Goal: Task Accomplishment & Management: Complete application form

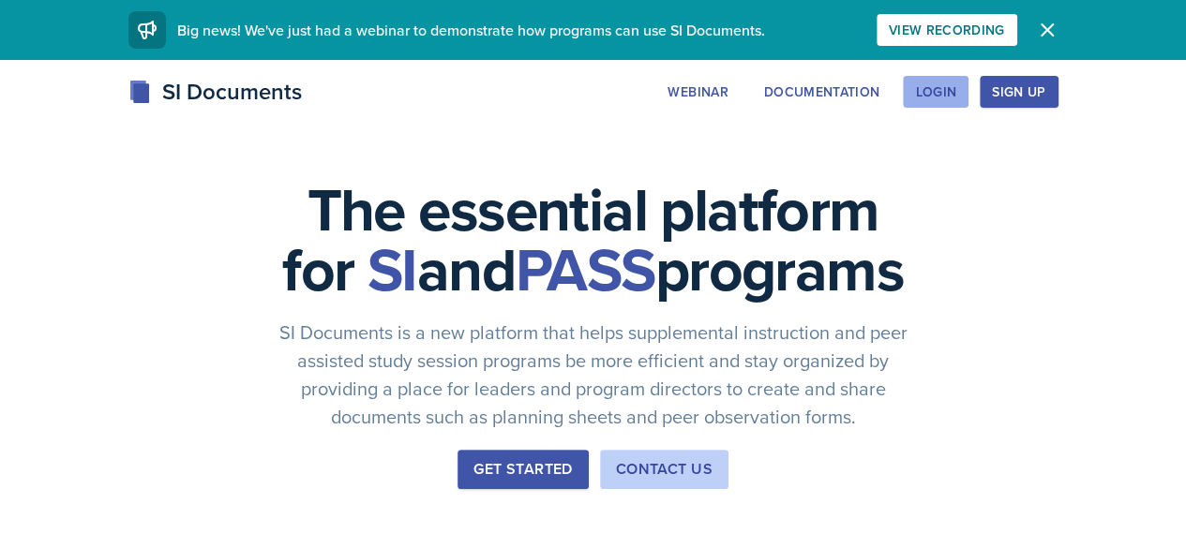
click at [956, 95] on div "Login" at bounding box center [935, 91] width 41 height 15
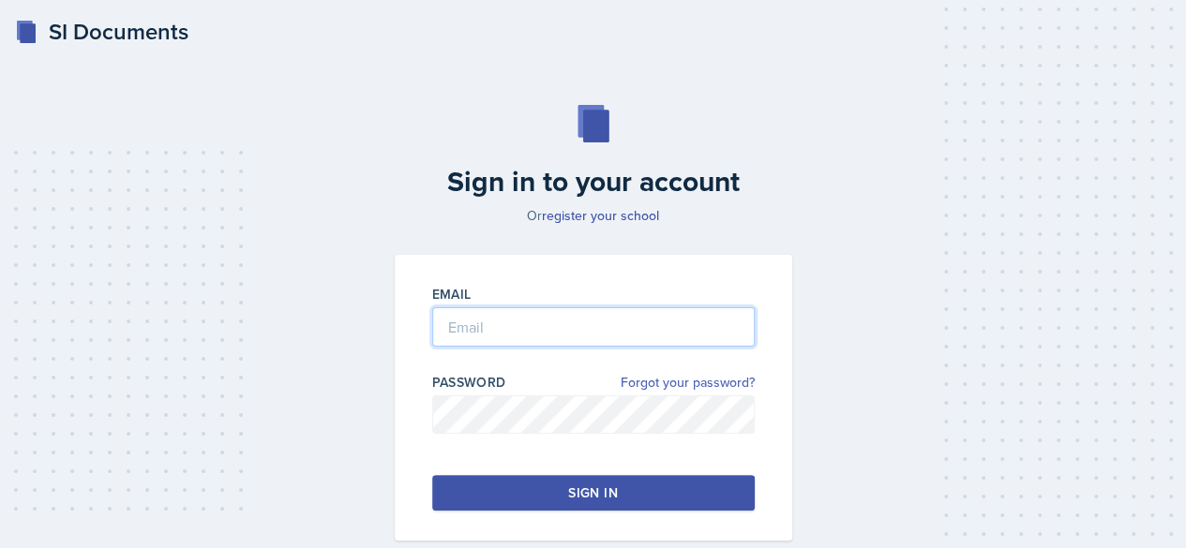
type input "[EMAIL_ADDRESS][DOMAIN_NAME]"
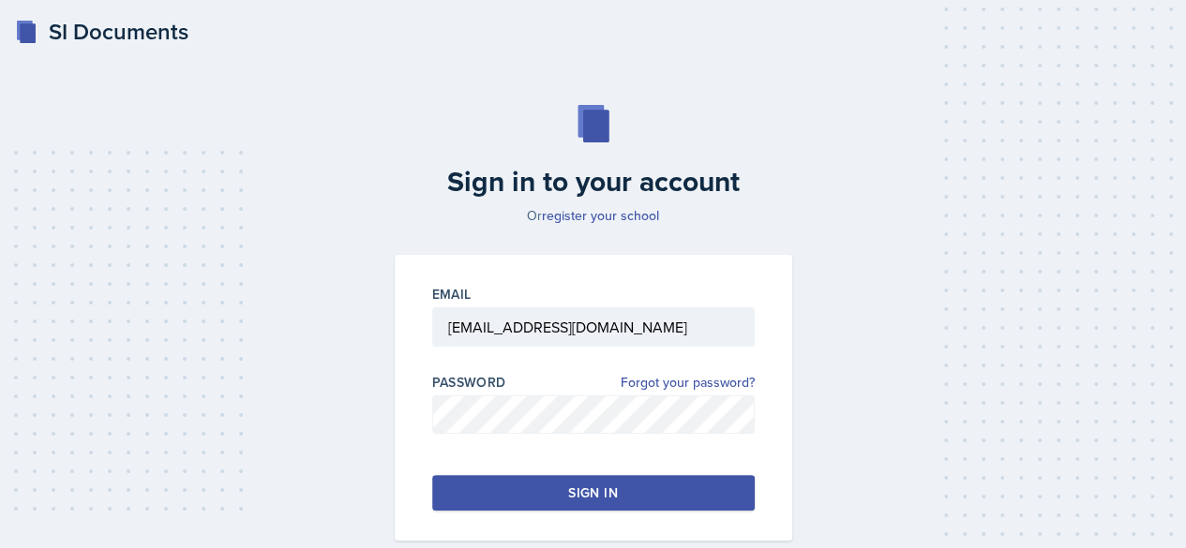
click at [617, 471] on div "Email [EMAIL_ADDRESS][DOMAIN_NAME] Password Forgot your password? Sign in" at bounding box center [593, 398] width 397 height 286
click at [604, 485] on div "Sign in" at bounding box center [592, 493] width 49 height 19
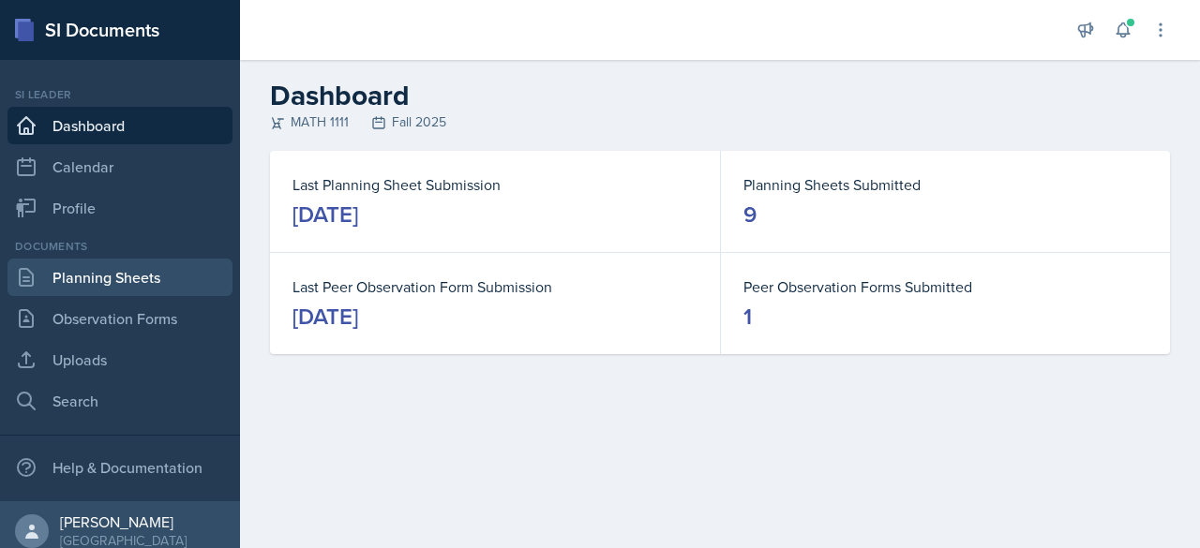
click at [125, 288] on link "Planning Sheets" at bounding box center [119, 277] width 225 height 37
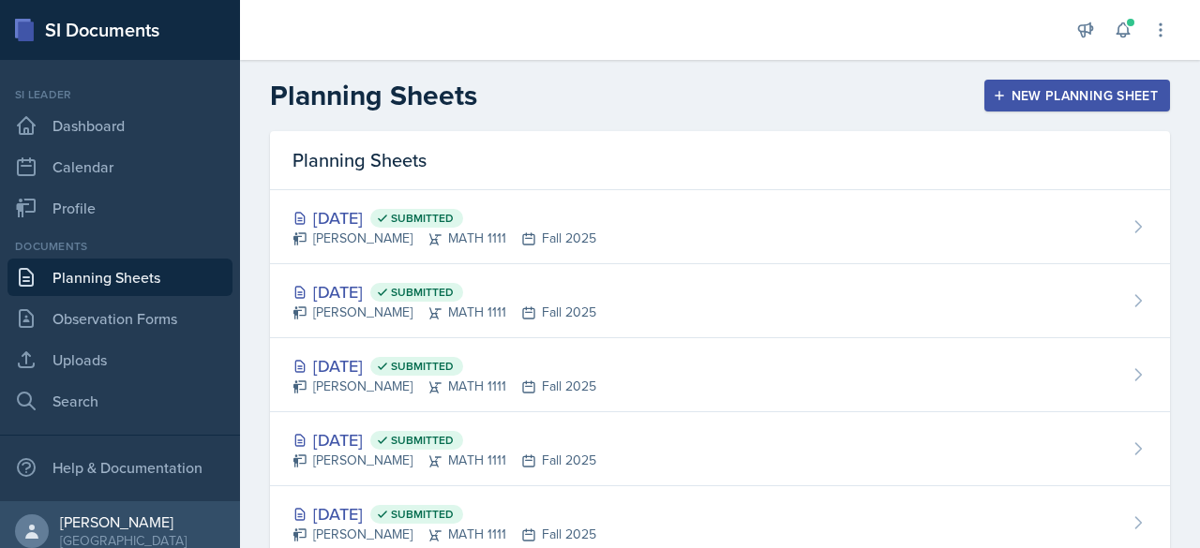
click at [1011, 116] on header "Planning Sheets New Planning Sheet" at bounding box center [720, 95] width 960 height 71
click at [1004, 98] on div "New Planning Sheet" at bounding box center [1076, 95] width 161 height 15
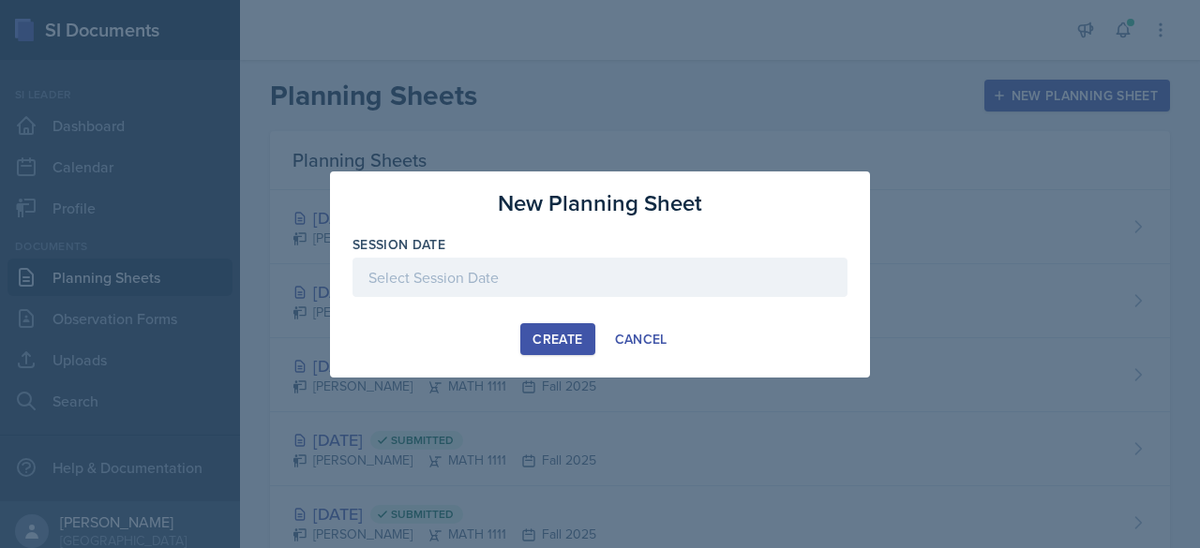
click at [593, 265] on div at bounding box center [599, 277] width 495 height 39
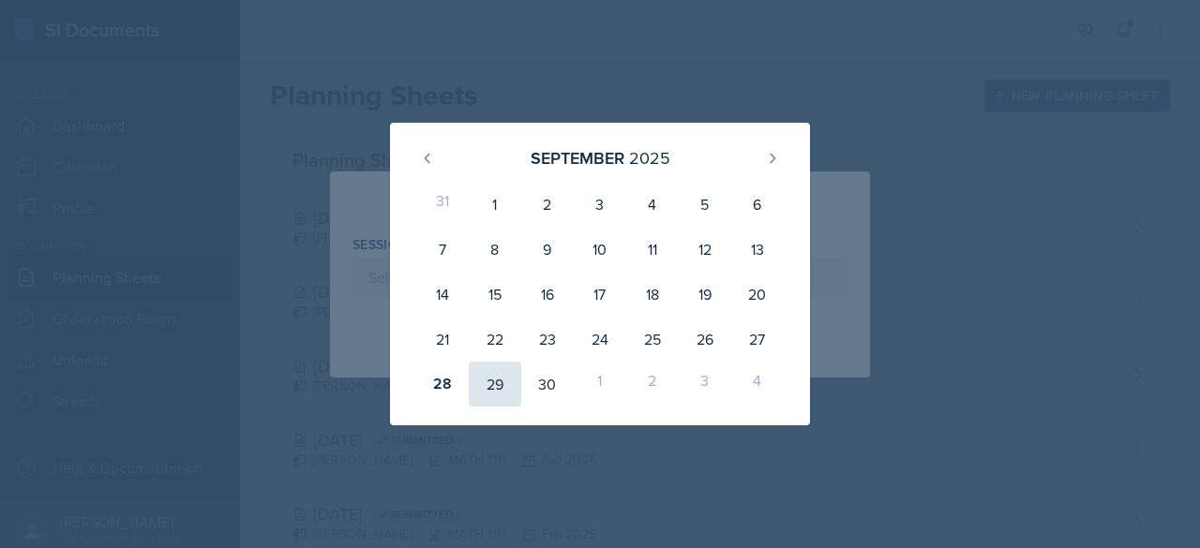
click at [484, 374] on div "29" at bounding box center [495, 384] width 52 height 45
type input "[DATE]"
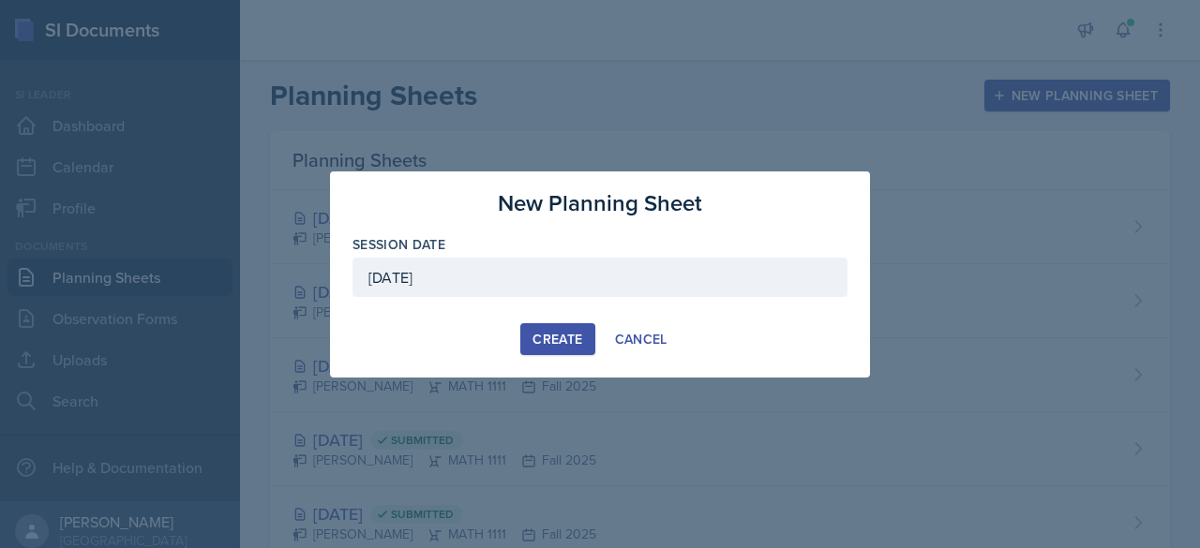
click at [547, 345] on div "Create" at bounding box center [557, 339] width 50 height 15
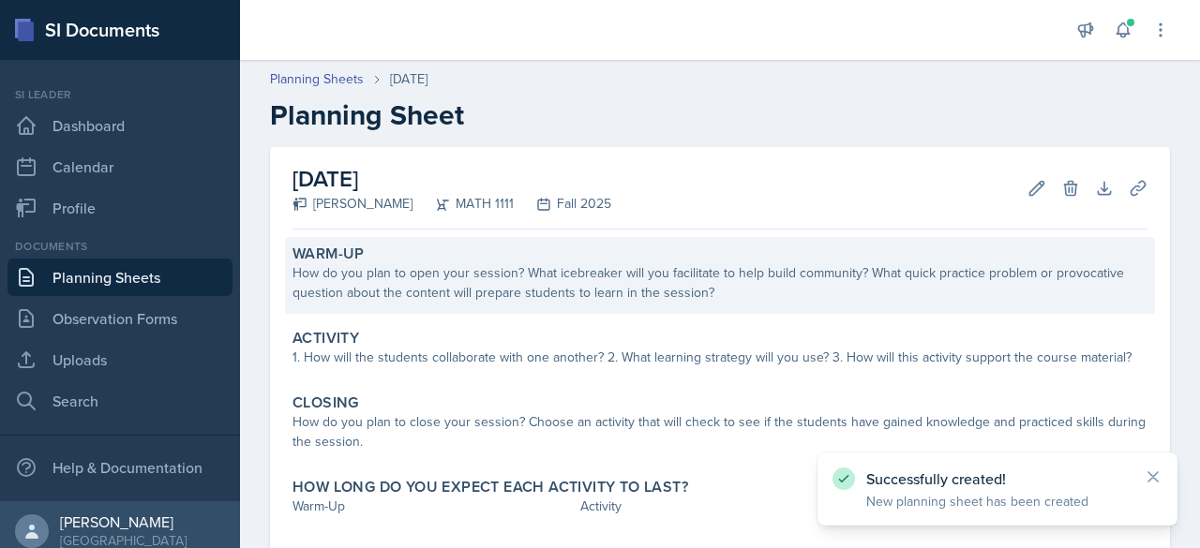
click at [459, 273] on div "How do you plan to open your session? What icebreaker will you facilitate to he…" at bounding box center [719, 282] width 855 height 39
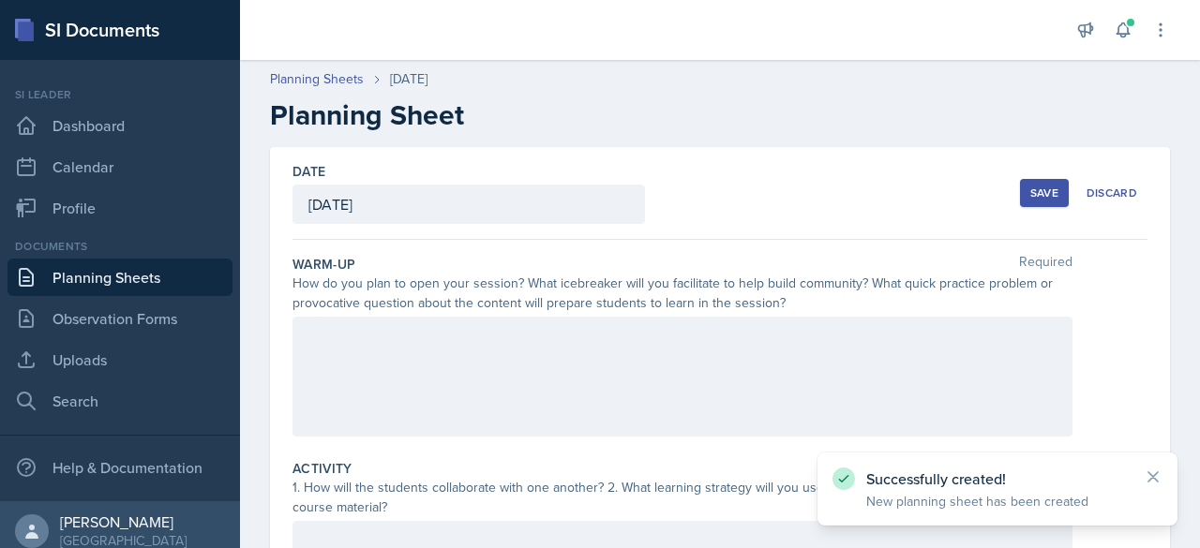
click at [438, 362] on div at bounding box center [682, 377] width 780 height 120
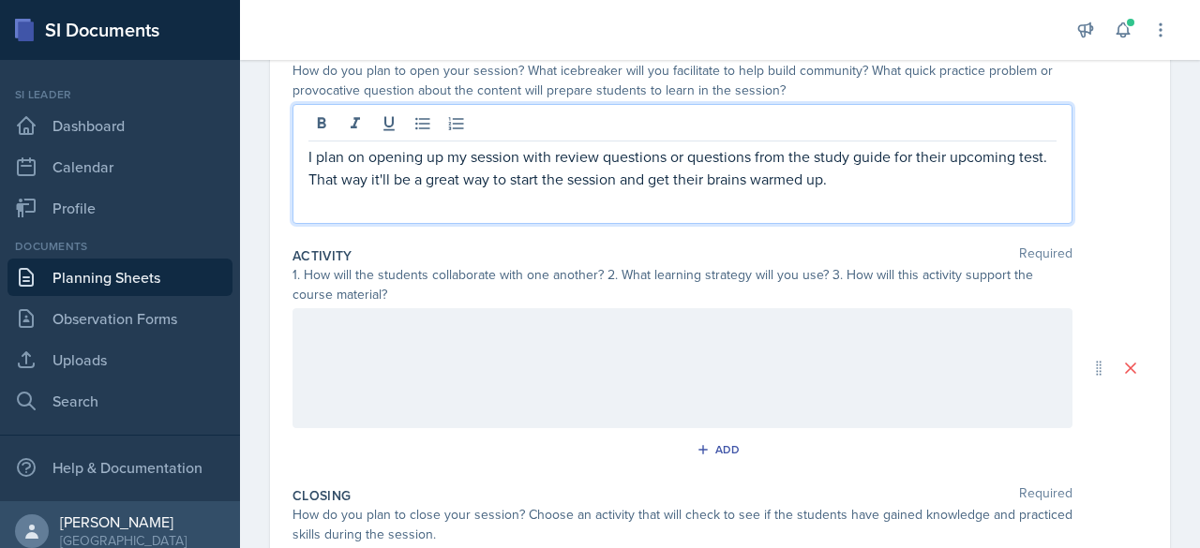
click at [438, 367] on div at bounding box center [682, 368] width 780 height 120
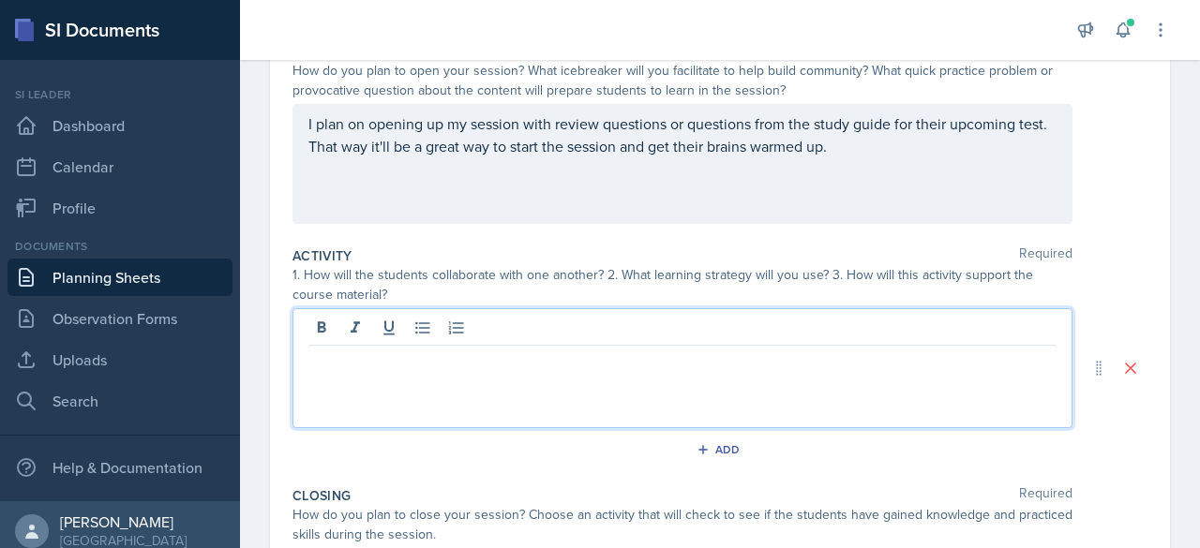
scroll to position [246, 0]
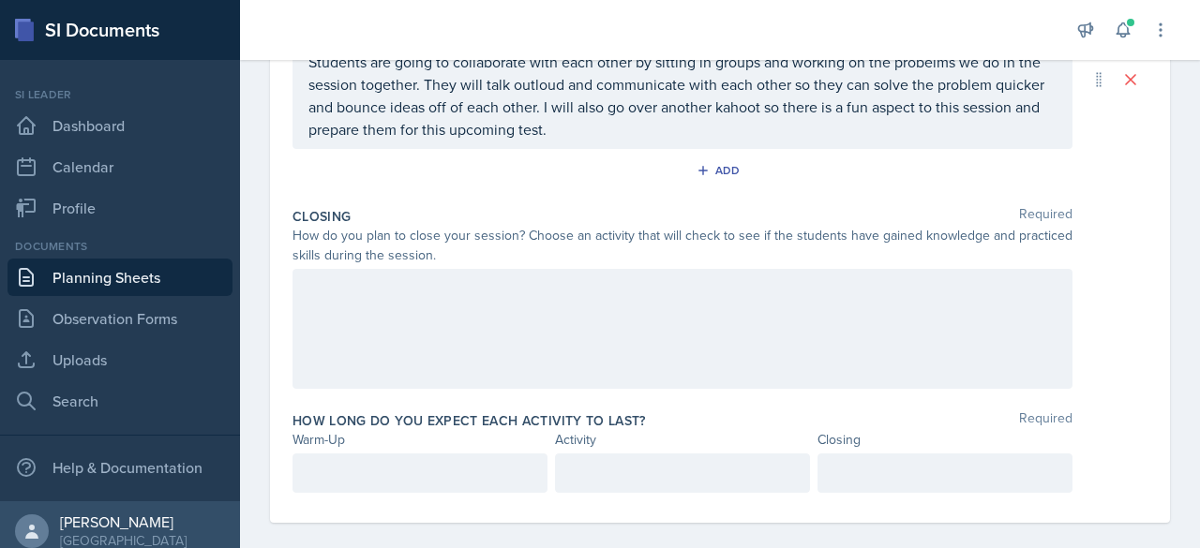
click at [423, 301] on div at bounding box center [682, 329] width 780 height 120
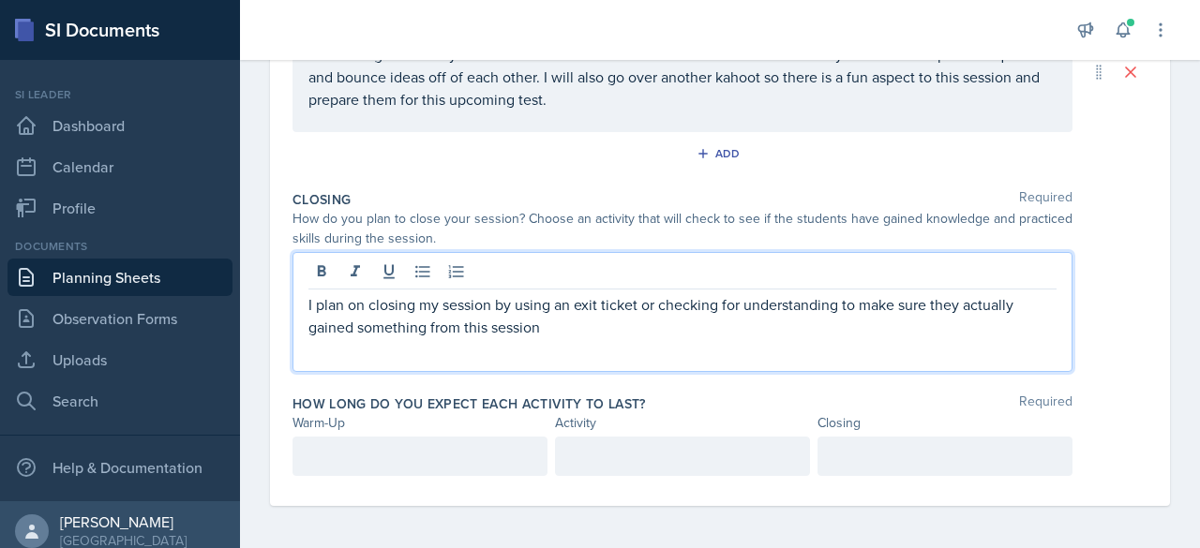
click at [405, 466] on div at bounding box center [419, 456] width 255 height 39
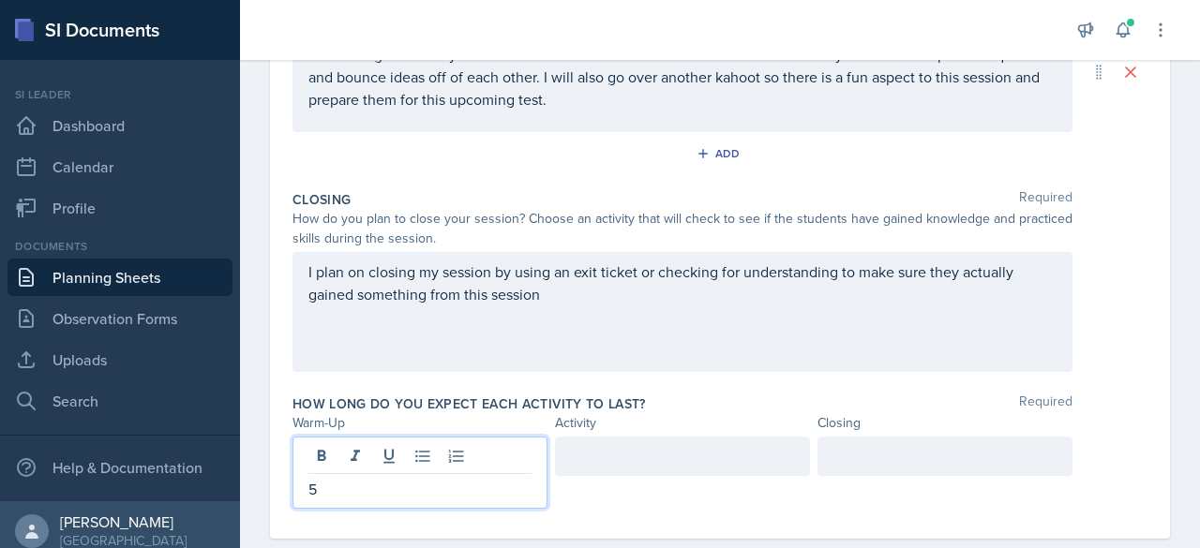
scroll to position [542, 0]
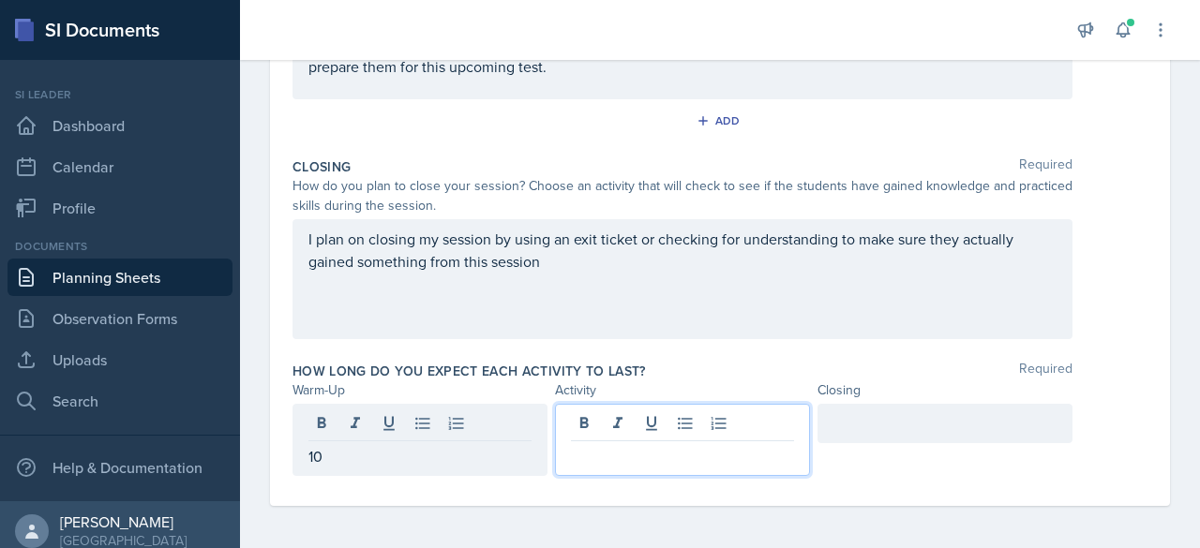
click at [593, 428] on div at bounding box center [682, 440] width 255 height 72
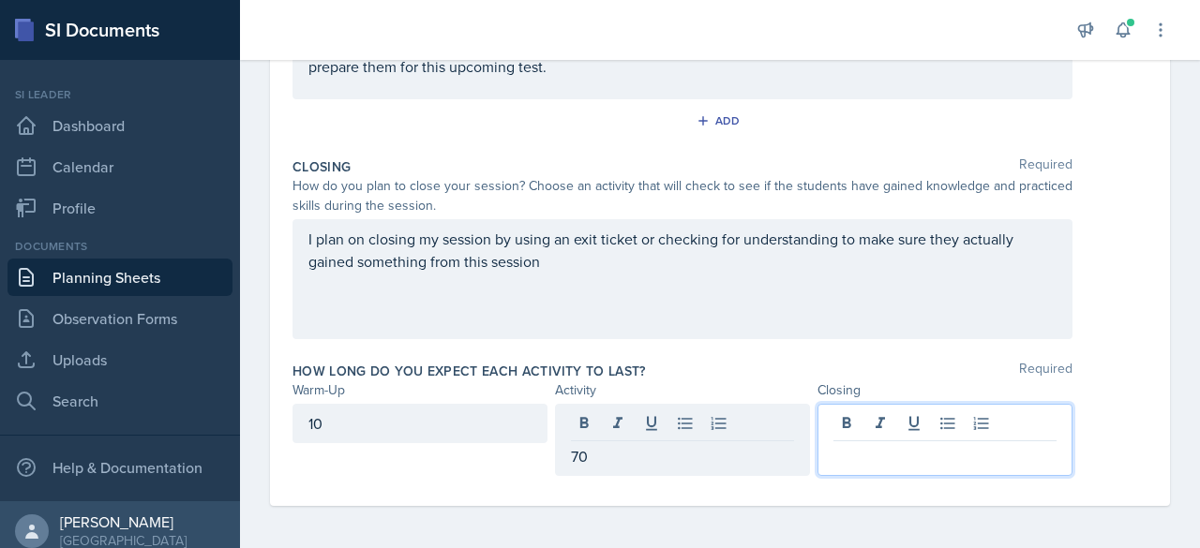
click at [894, 426] on div at bounding box center [944, 440] width 255 height 72
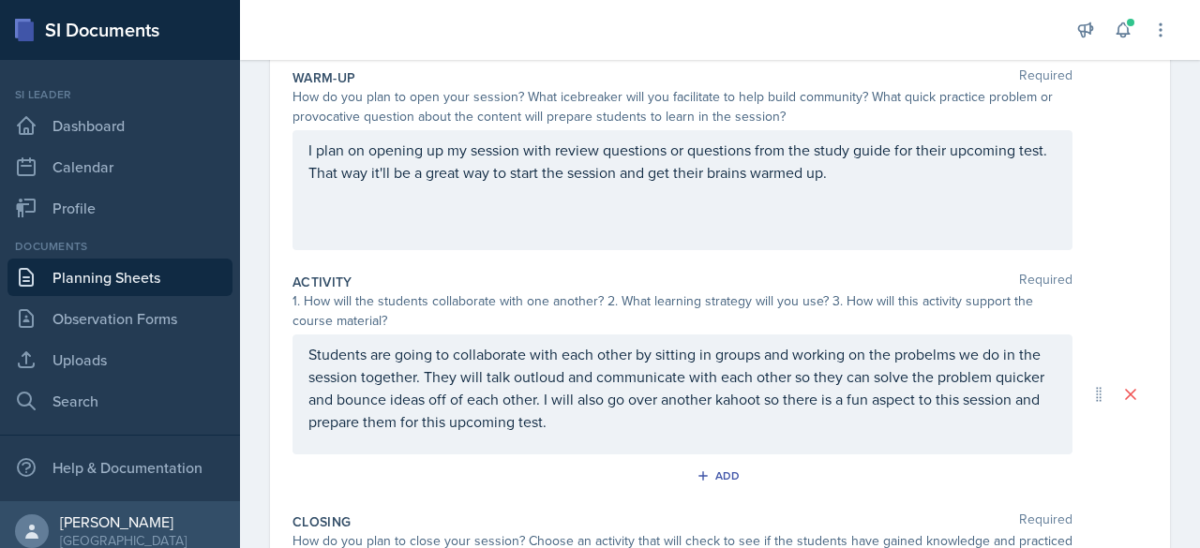
scroll to position [0, 0]
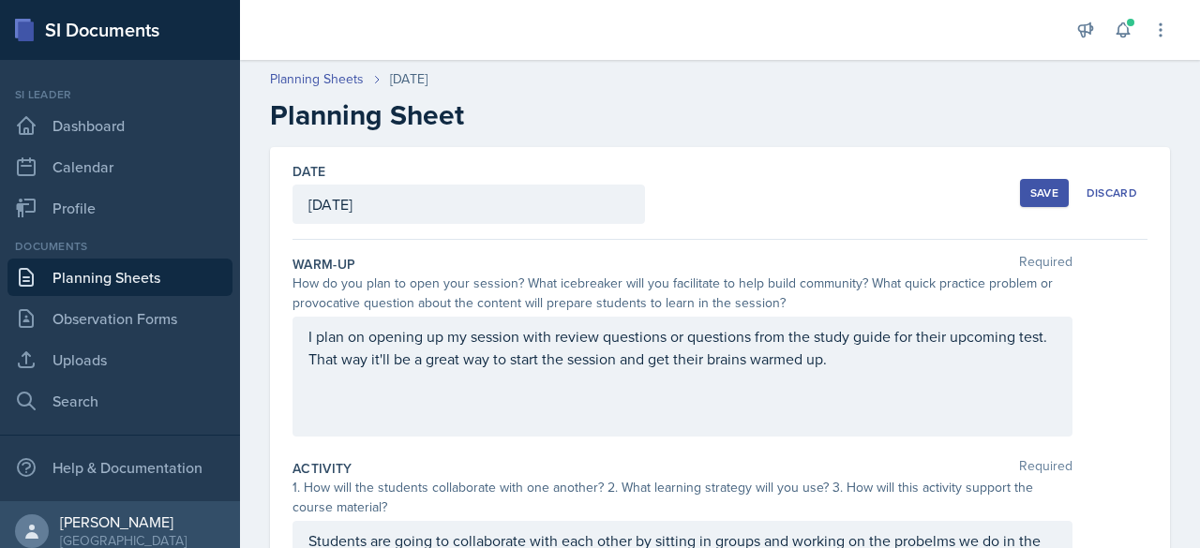
click at [1030, 193] on div "Save" at bounding box center [1044, 193] width 28 height 15
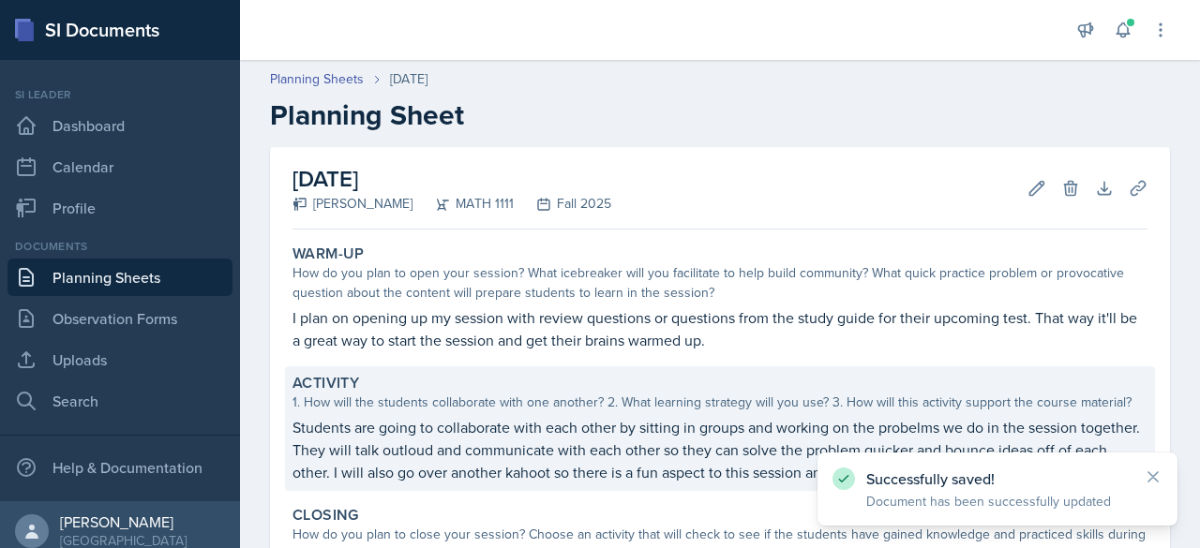
scroll to position [279, 0]
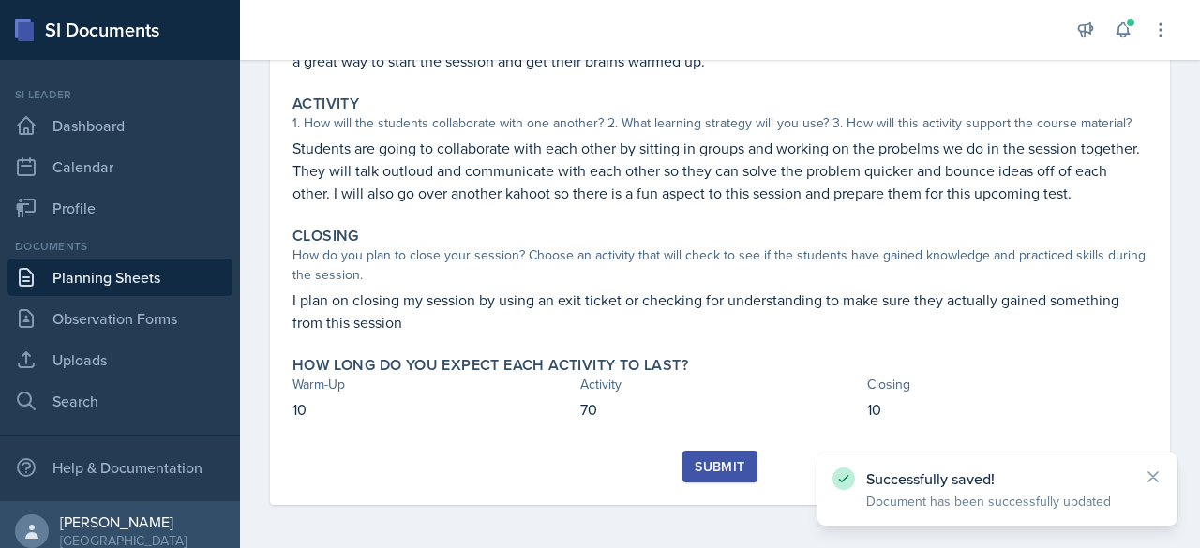
click at [709, 481] on button "Submit" at bounding box center [719, 467] width 74 height 32
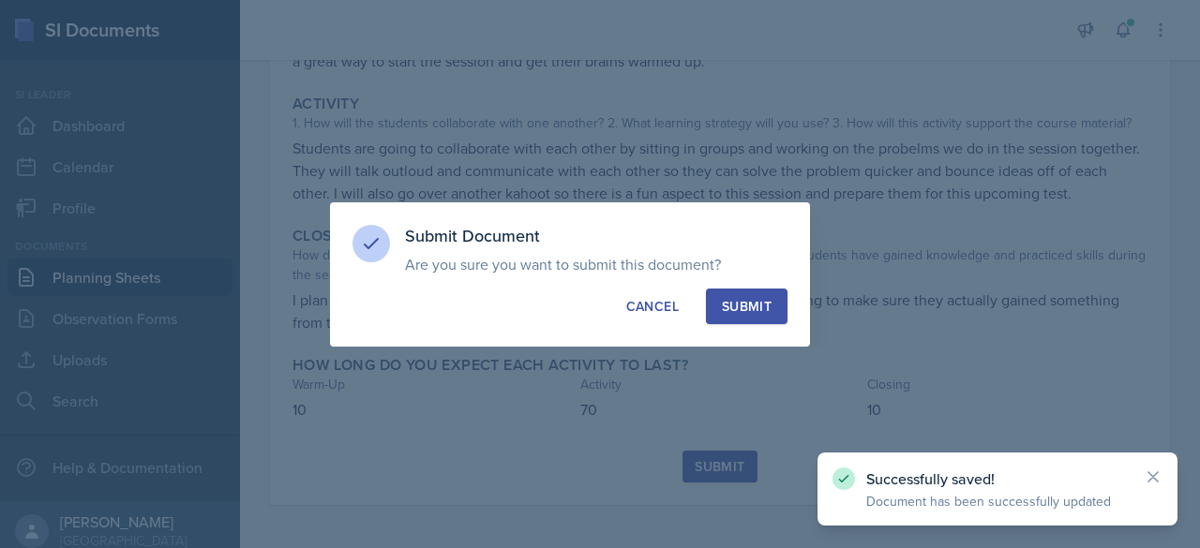
click at [739, 306] on div "Submit" at bounding box center [747, 306] width 50 height 19
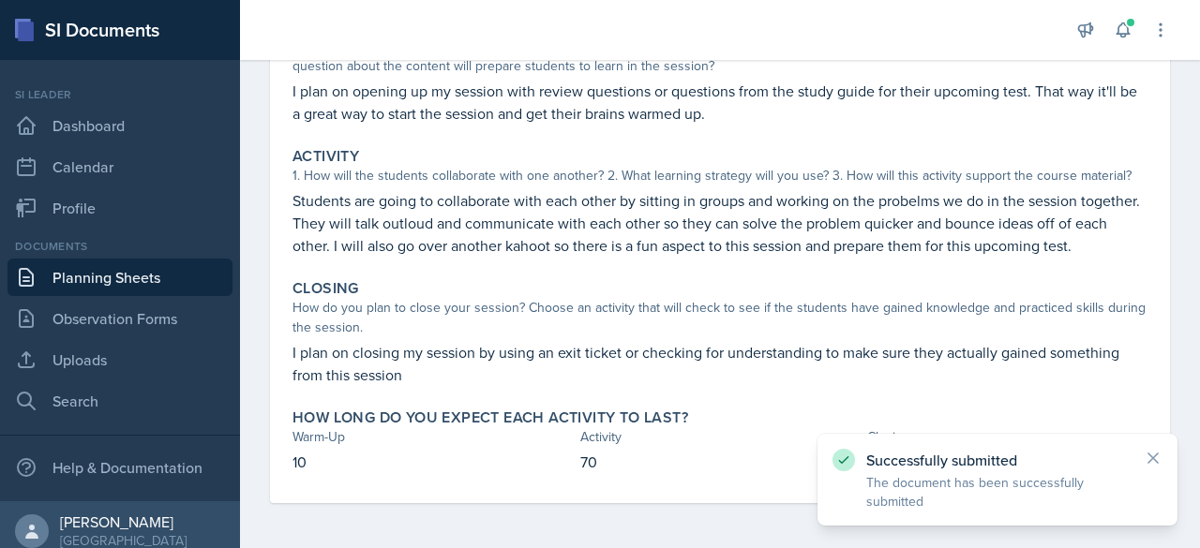
scroll to position [226, 0]
